Goal: Task Accomplishment & Management: Manage account settings

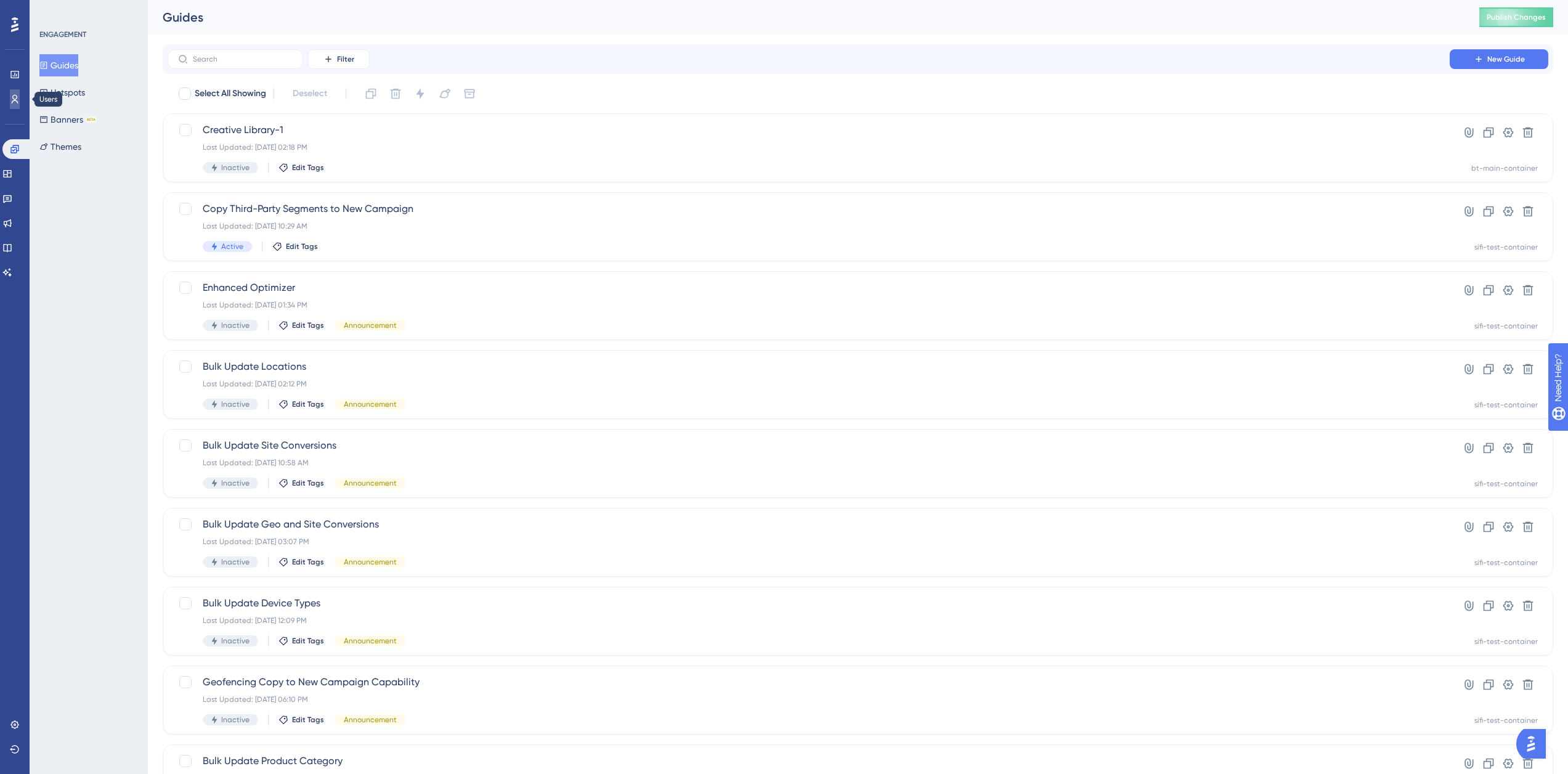
click at [19, 99] on icon at bounding box center [14, 99] width 10 height 10
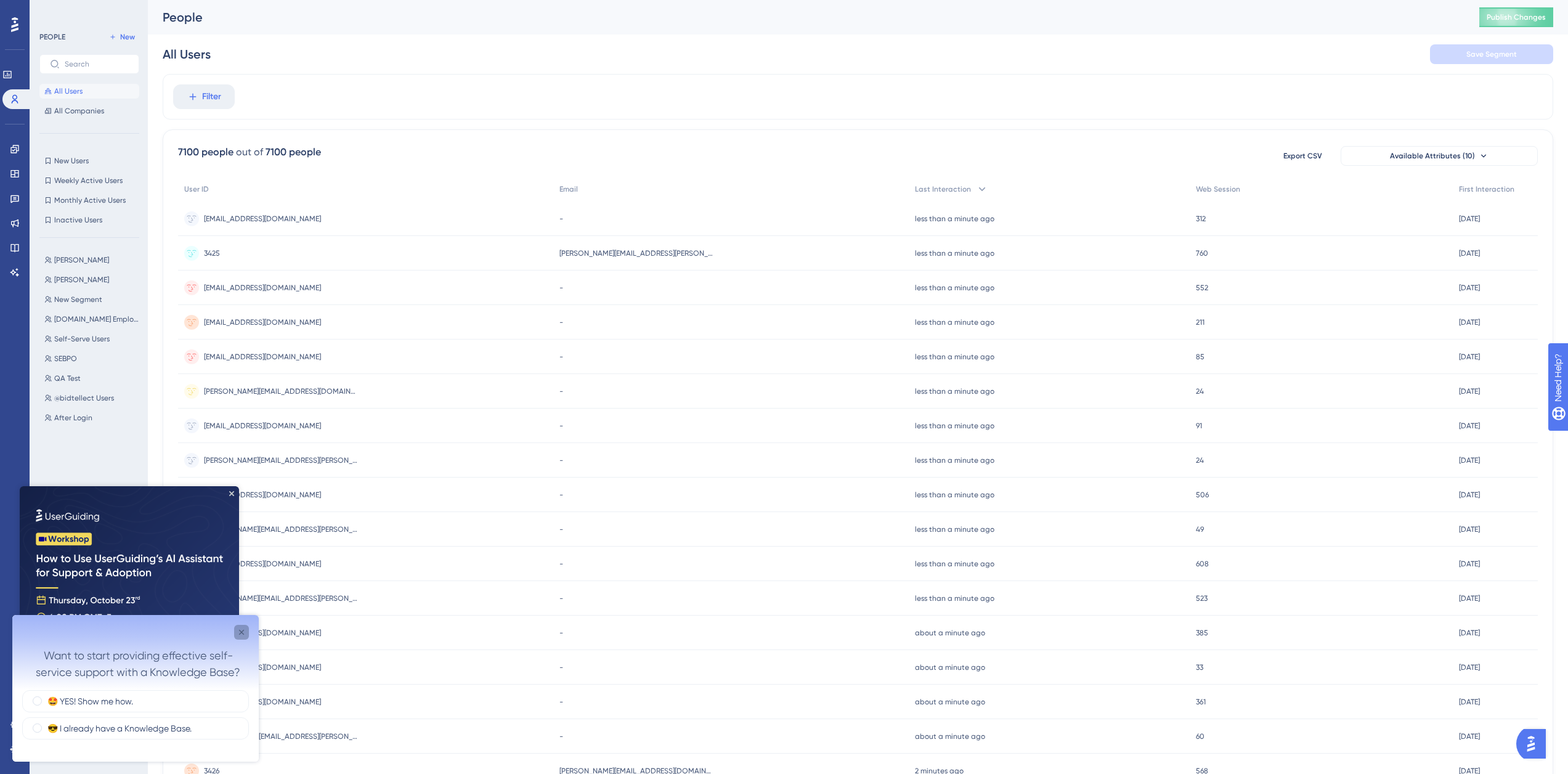
click at [242, 632] on icon "Close survey" at bounding box center [241, 633] width 10 height 10
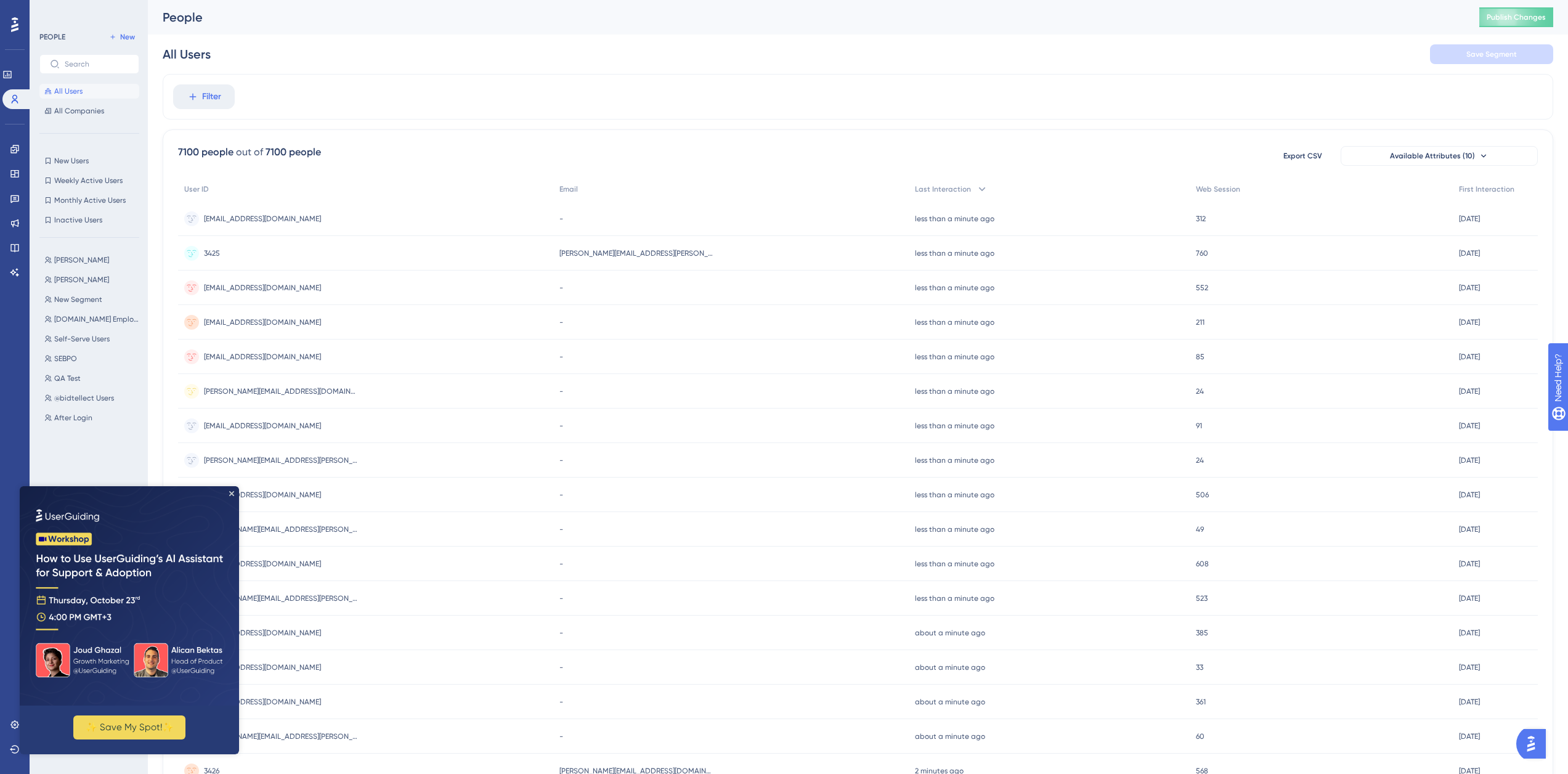
click at [228, 493] on img at bounding box center [129, 596] width 220 height 220
click at [232, 495] on icon "Close Preview" at bounding box center [232, 494] width 5 height 5
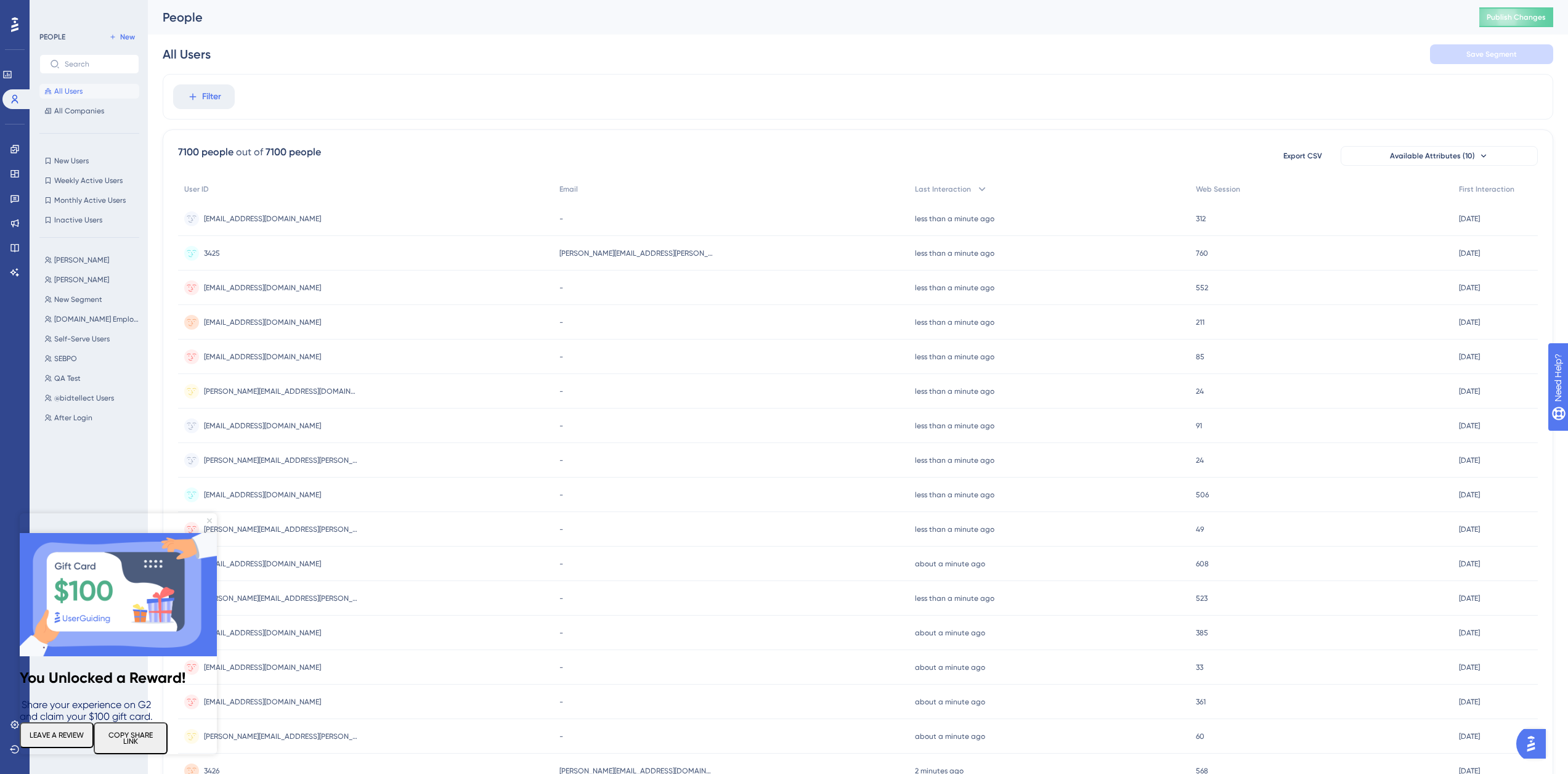
click at [210, 519] on icon "Close Preview" at bounding box center [209, 521] width 5 height 5
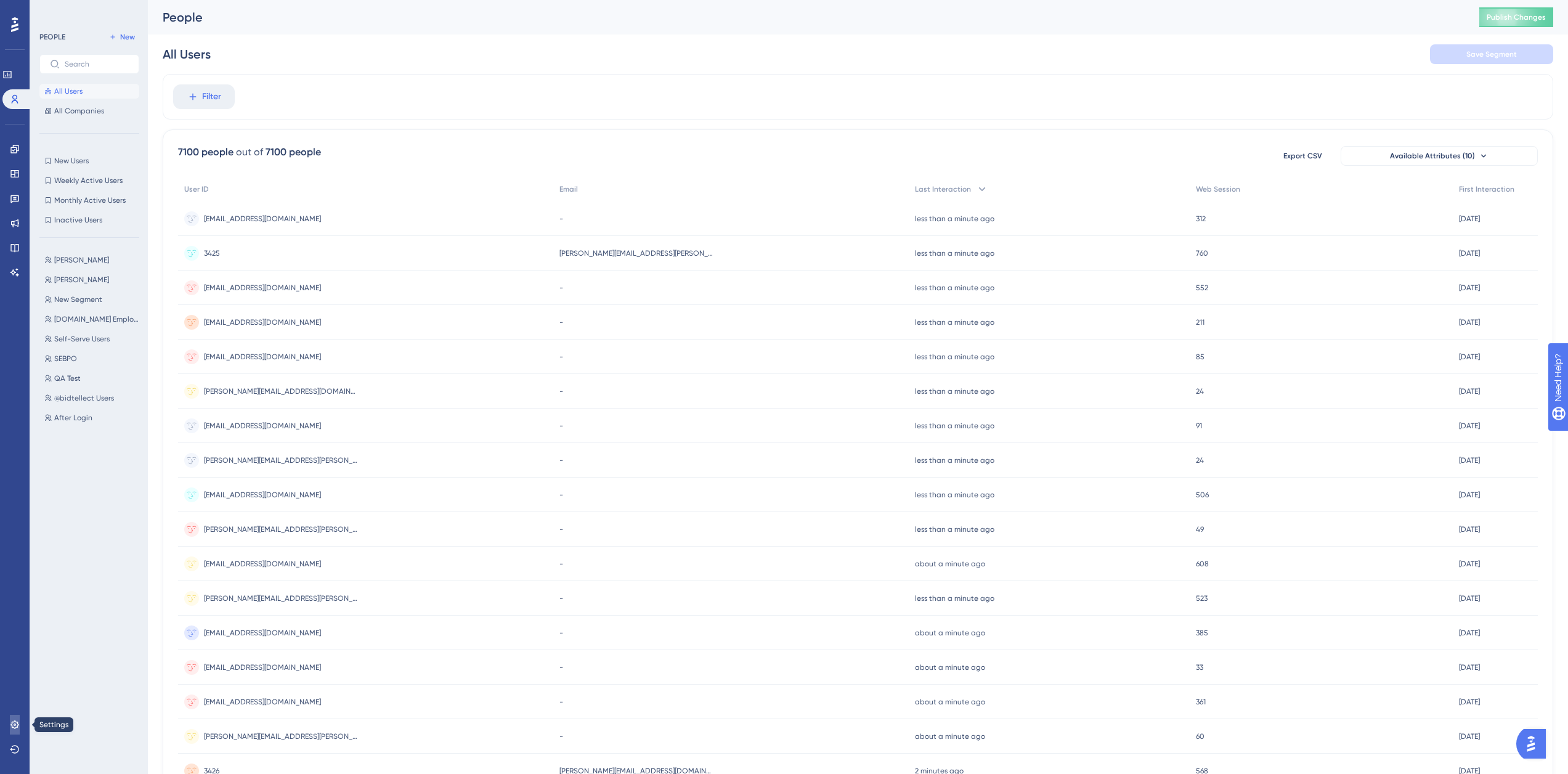
click at [20, 725] on link at bounding box center [14, 724] width 10 height 20
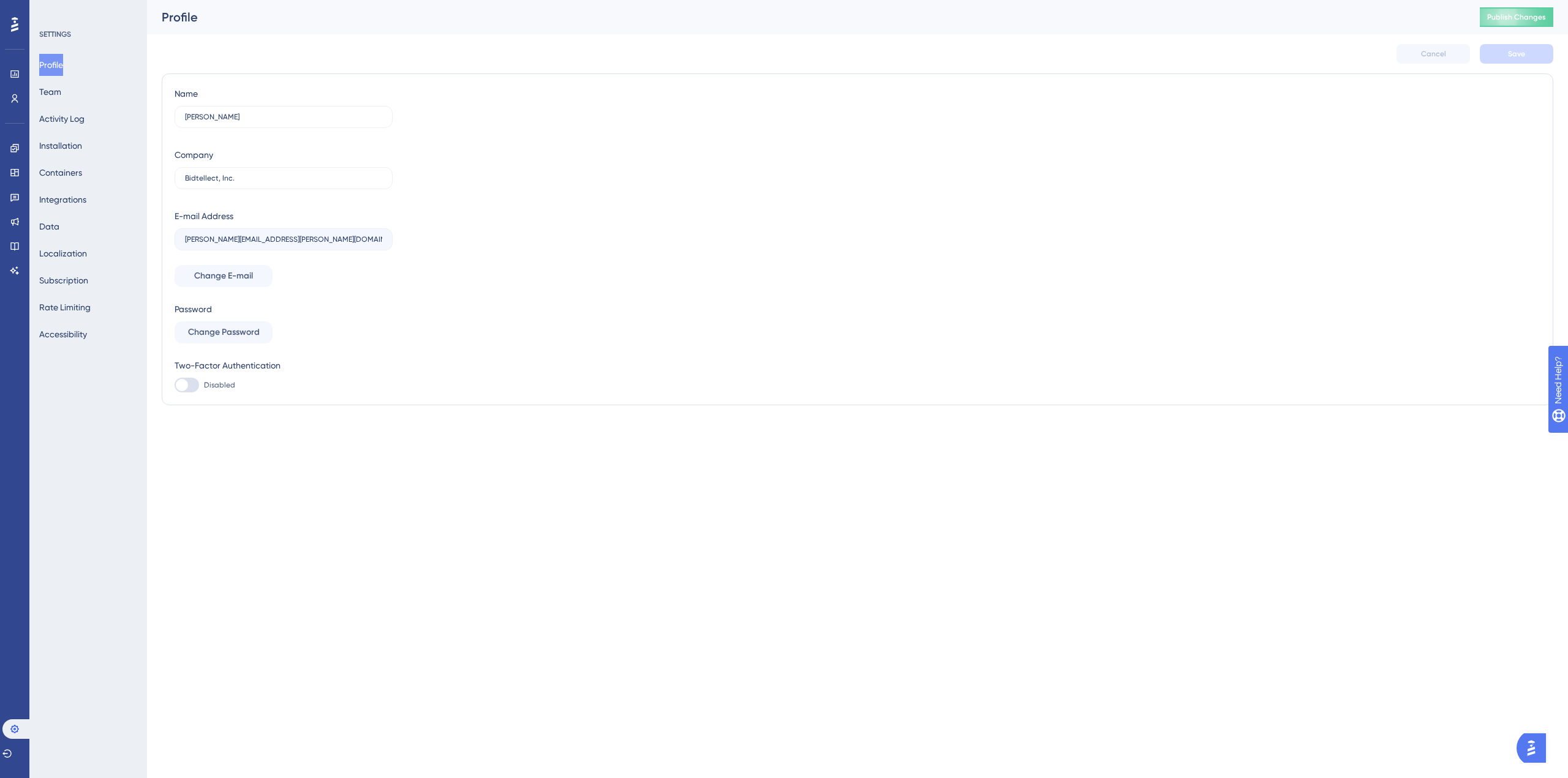
click at [83, 94] on div "Profile Team Activity Log Installation Containers Integrations Data Localizatio…" at bounding box center [88, 199] width 99 height 291
click at [54, 87] on button "Team" at bounding box center [50, 92] width 22 height 22
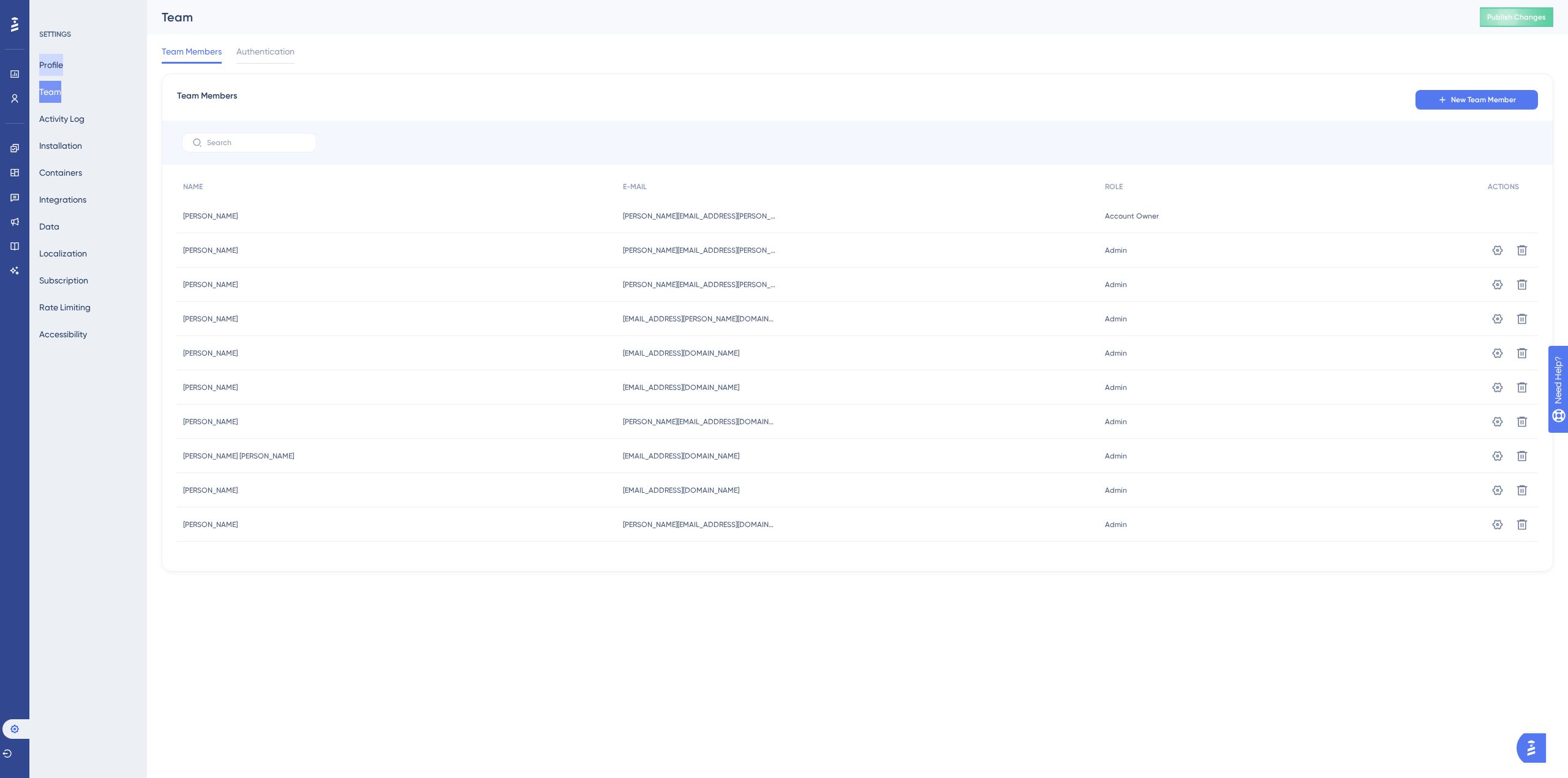
click at [63, 60] on button "Profile" at bounding box center [51, 65] width 24 height 22
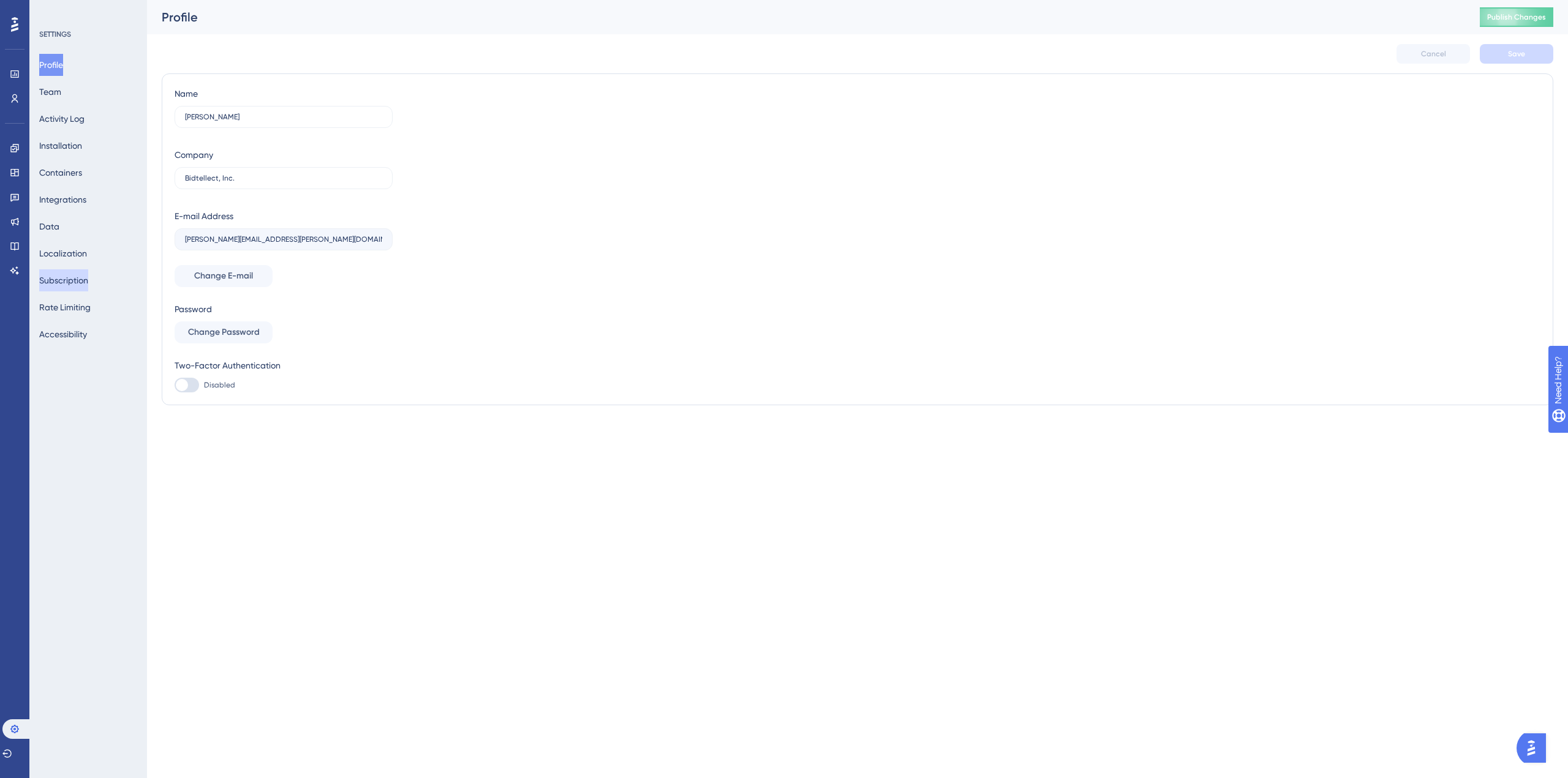
click at [77, 278] on button "Subscription" at bounding box center [63, 281] width 49 height 22
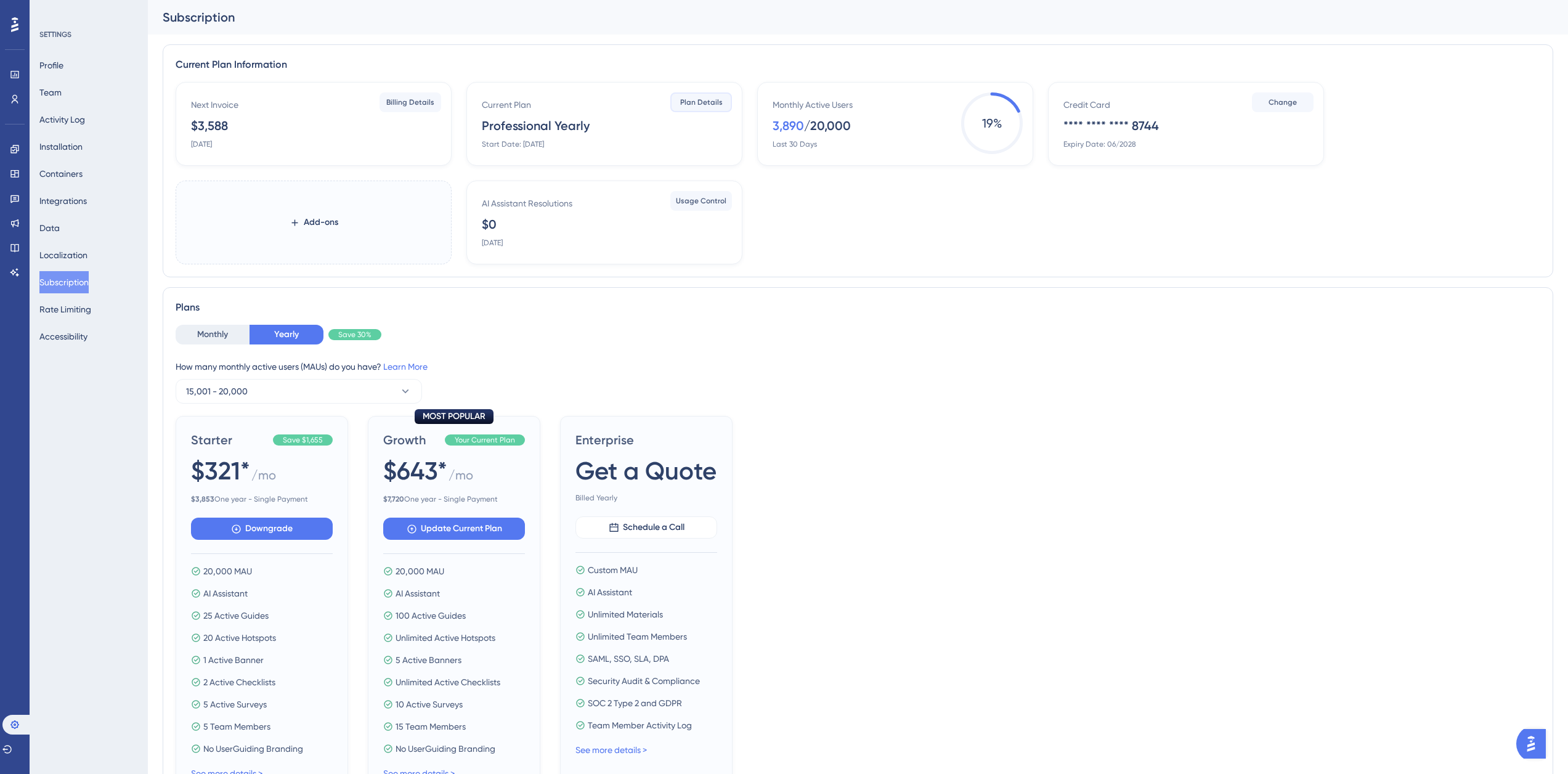
click at [687, 97] on button "Plan Details" at bounding box center [701, 102] width 61 height 20
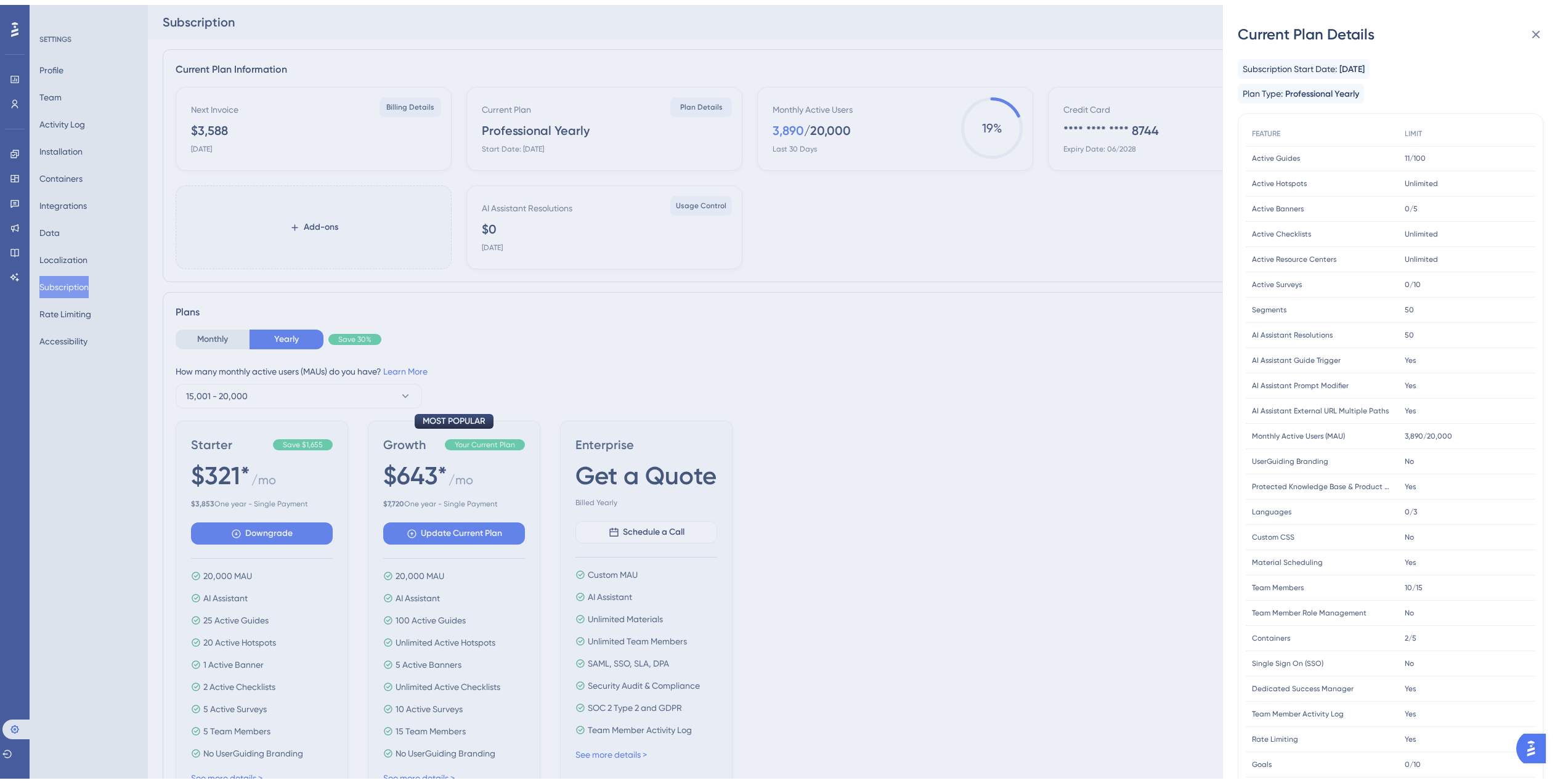
scroll to position [61, 0]
